Goal: Use online tool/utility: Utilize a website feature to perform a specific function

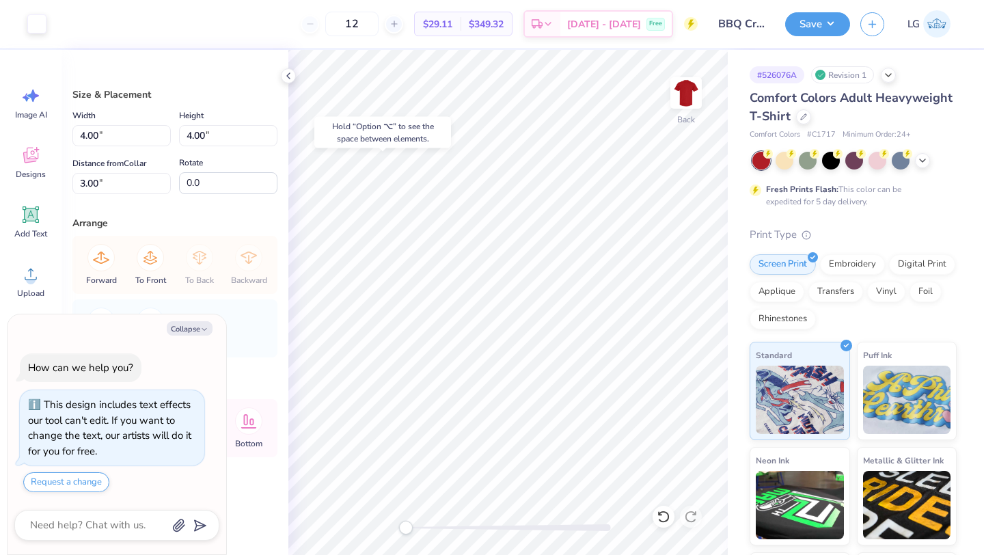
type textarea "x"
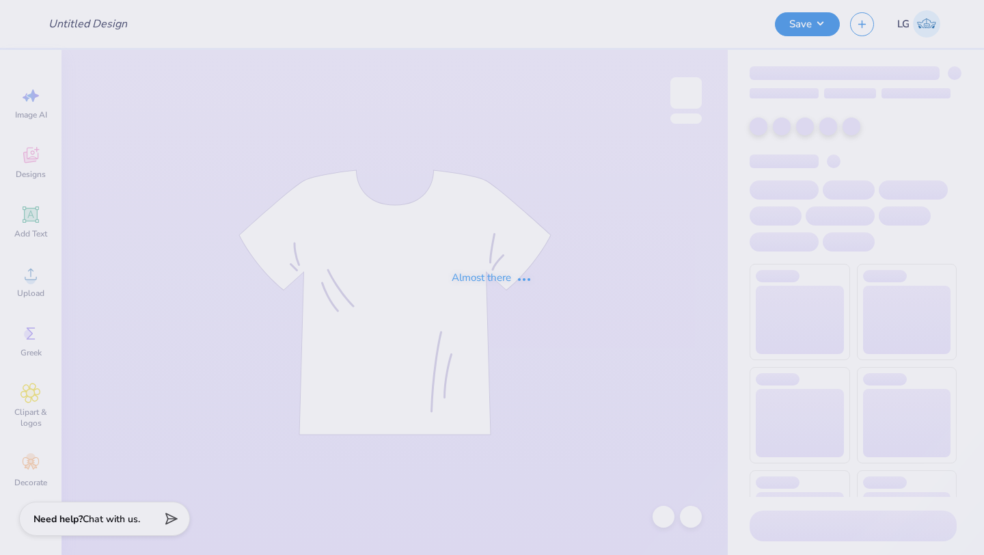
type input "BBQ Crew"
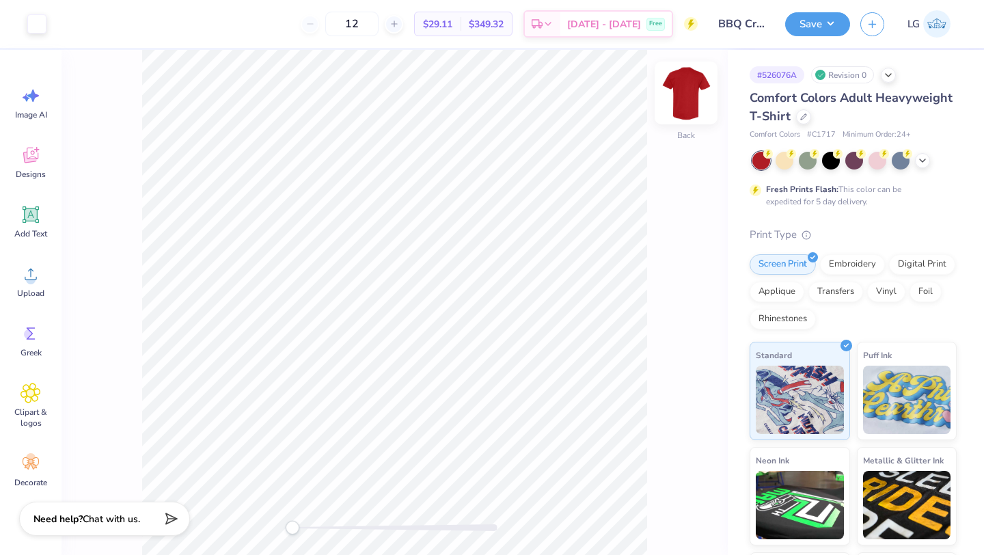
click at [688, 107] on img at bounding box center [686, 93] width 55 height 55
click at [24, 280] on icon at bounding box center [31, 274] width 21 height 21
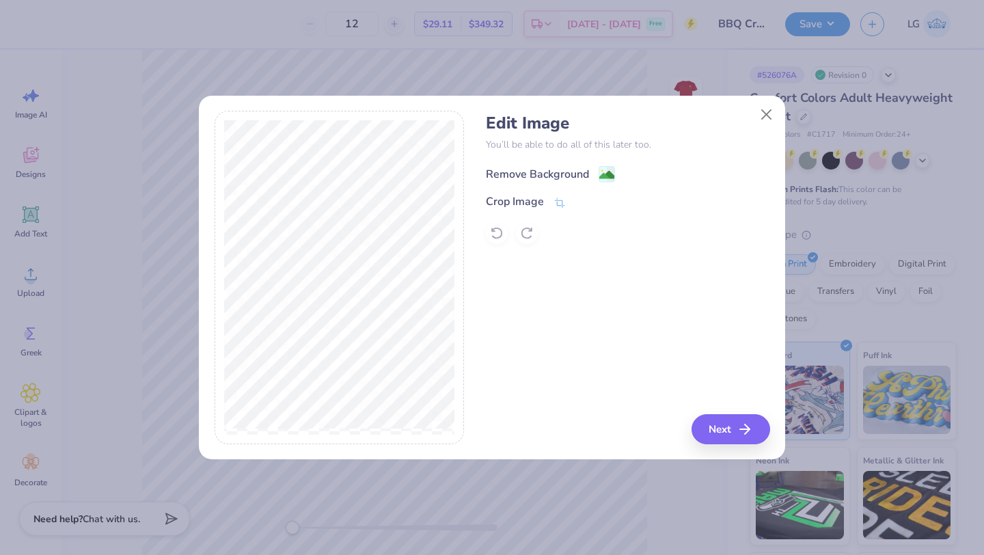
click at [558, 174] on div "Remove Background" at bounding box center [537, 174] width 103 height 16
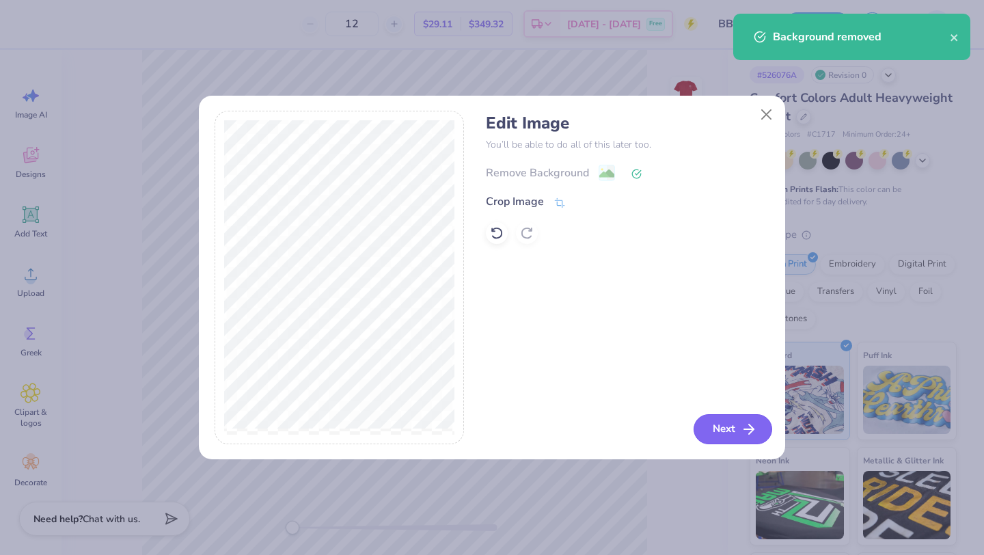
click at [742, 425] on icon "button" at bounding box center [749, 429] width 16 height 16
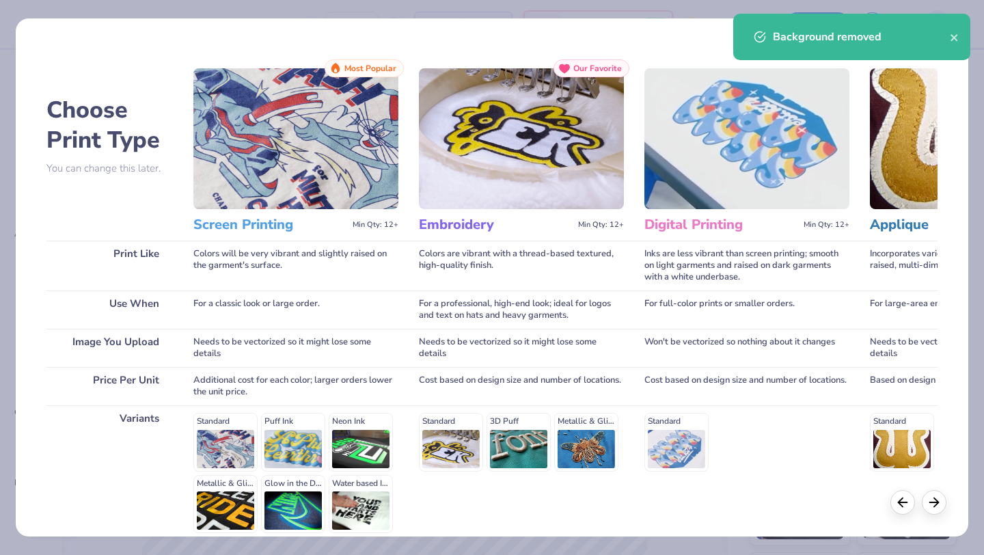
scroll to position [126, 0]
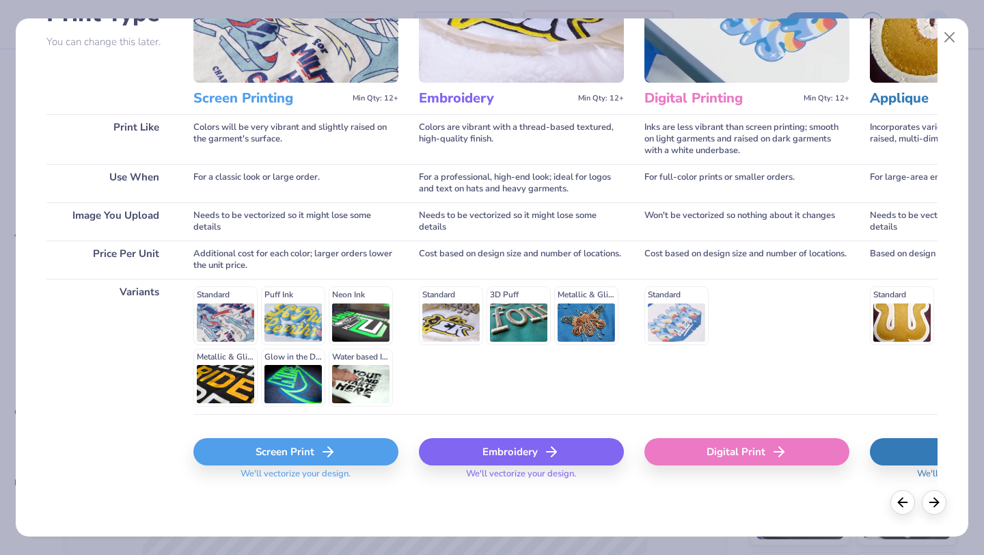
click at [299, 450] on div "Screen Print" at bounding box center [295, 451] width 205 height 27
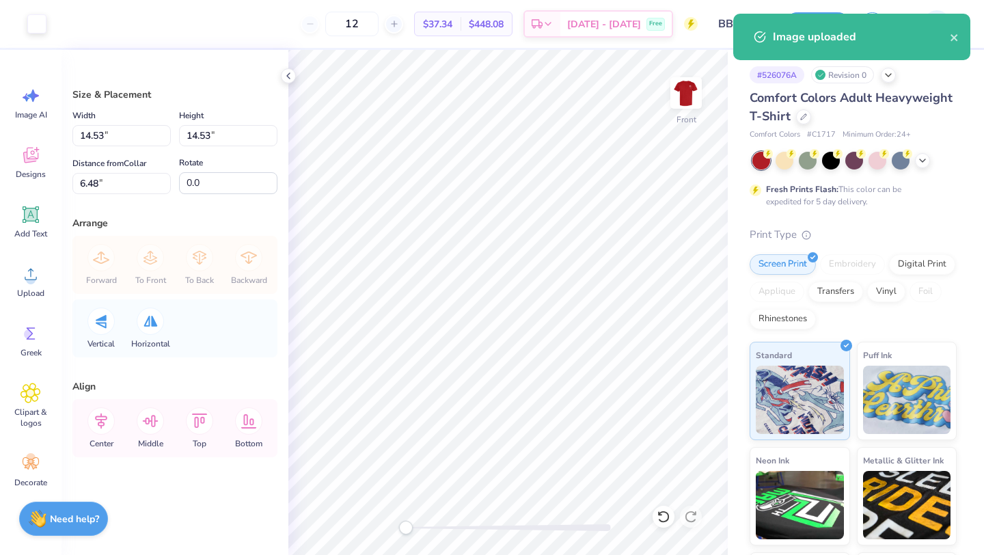
type input "9.75"
type input "11.26"
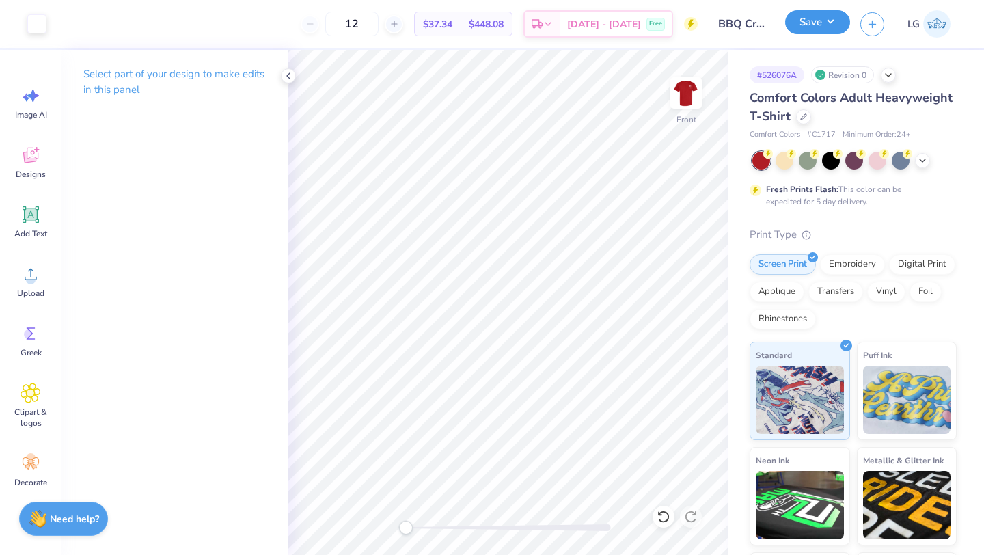
click at [801, 23] on button "Save" at bounding box center [818, 22] width 65 height 24
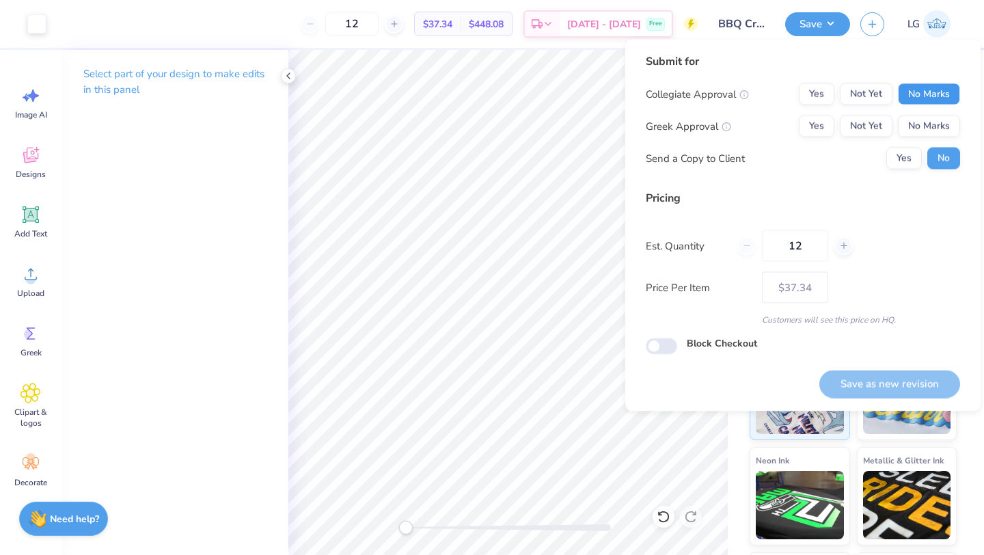
click at [915, 95] on button "No Marks" at bounding box center [929, 94] width 62 height 22
click at [921, 130] on button "No Marks" at bounding box center [929, 127] width 62 height 22
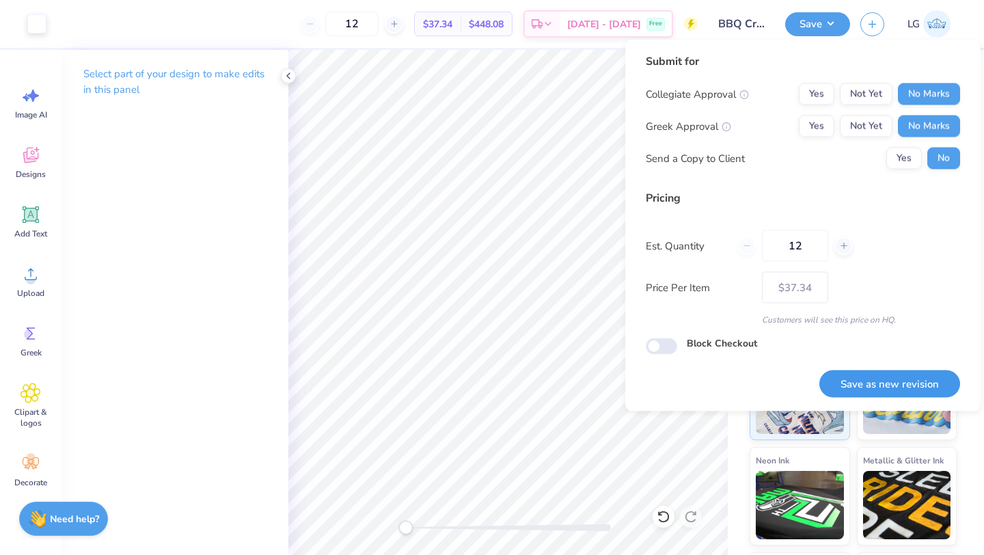
click at [878, 386] on button "Save as new revision" at bounding box center [890, 384] width 141 height 28
type input "$37.34"
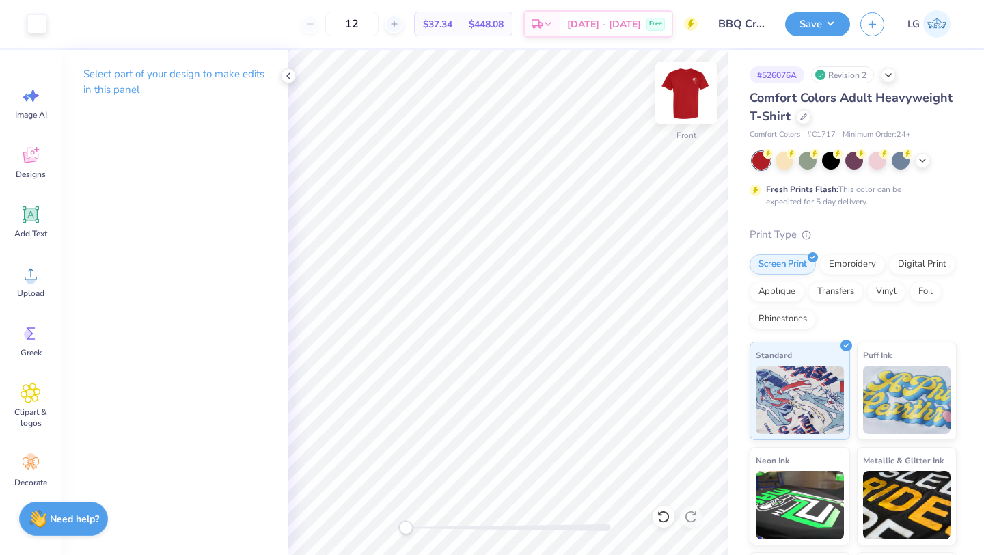
click at [695, 114] on div at bounding box center [686, 93] width 63 height 63
click at [803, 16] on button "Save" at bounding box center [818, 22] width 65 height 24
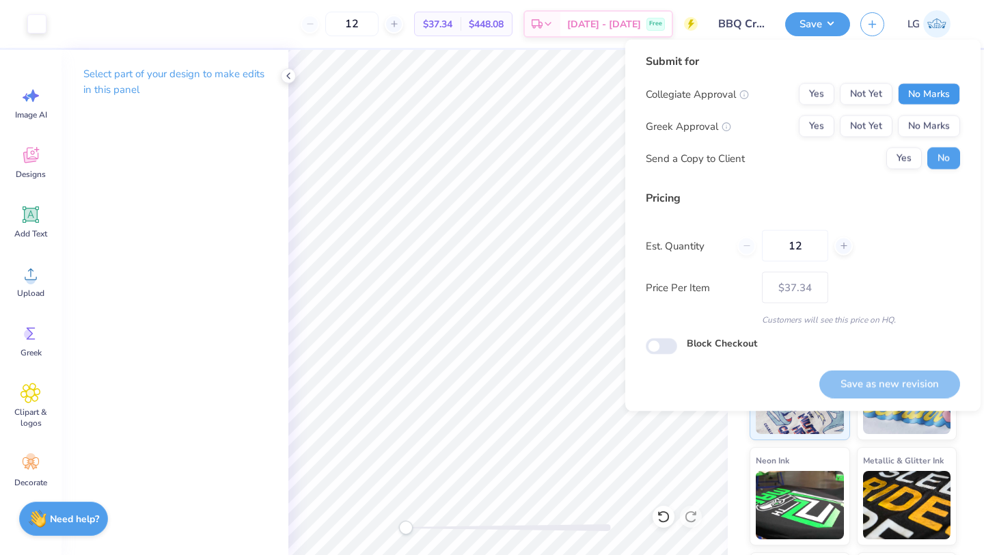
click at [924, 94] on button "No Marks" at bounding box center [929, 94] width 62 height 22
click at [924, 141] on div "Collegiate Approval Yes Not Yet No Marks Greek Approval Yes Not Yet No Marks Se…" at bounding box center [803, 126] width 314 height 86
click at [935, 137] on button "No Marks" at bounding box center [929, 127] width 62 height 22
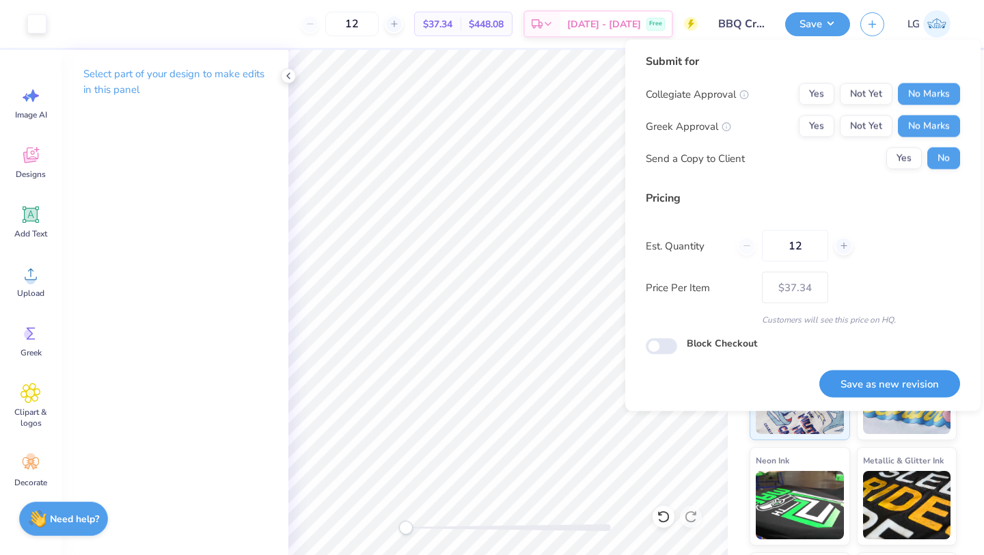
click at [855, 380] on button "Save as new revision" at bounding box center [890, 384] width 141 height 28
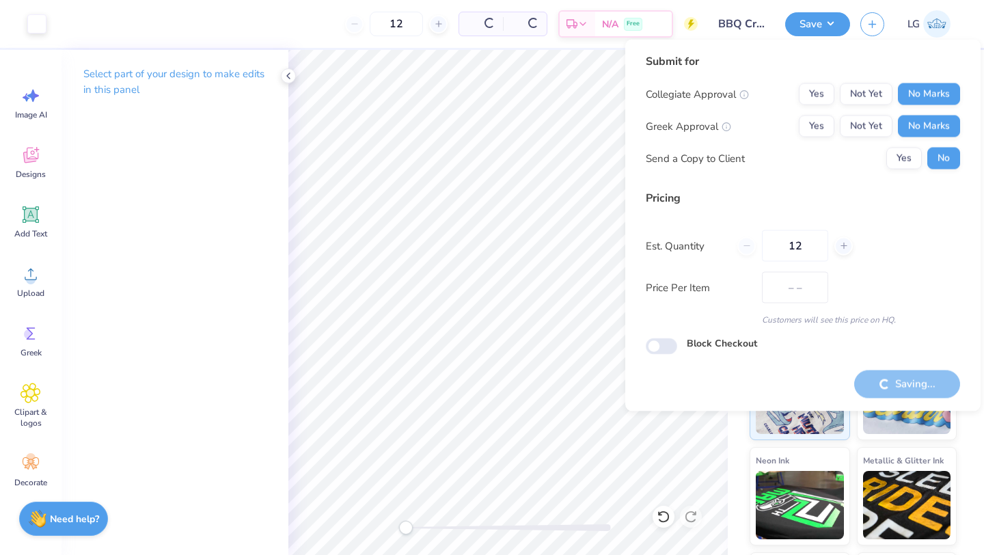
type input "$37.34"
